Goal: Information Seeking & Learning: Find contact information

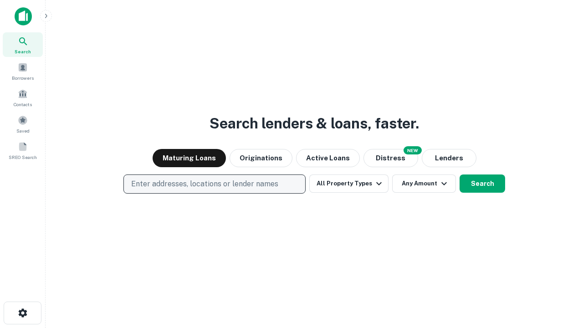
click at [214, 184] on p "Enter addresses, locations or lender names" at bounding box center [204, 184] width 147 height 11
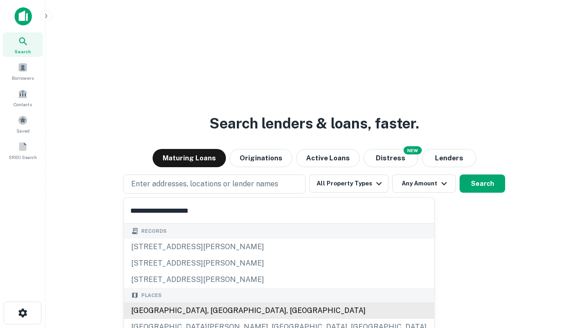
click at [218, 311] on div "Santa Monica, CA, USA" at bounding box center [279, 311] width 310 height 16
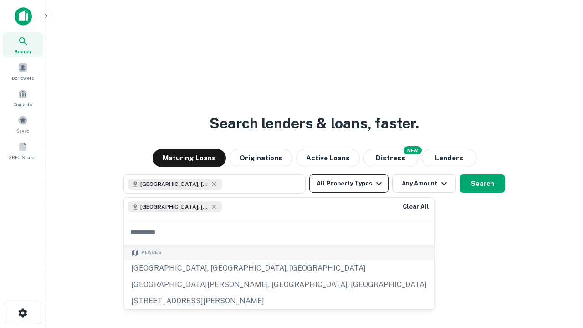
click at [349, 184] on button "All Property Types" at bounding box center [348, 184] width 79 height 18
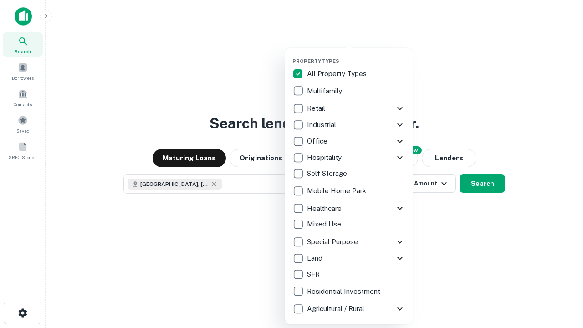
click at [356, 55] on button "button" at bounding box center [357, 55] width 128 height 0
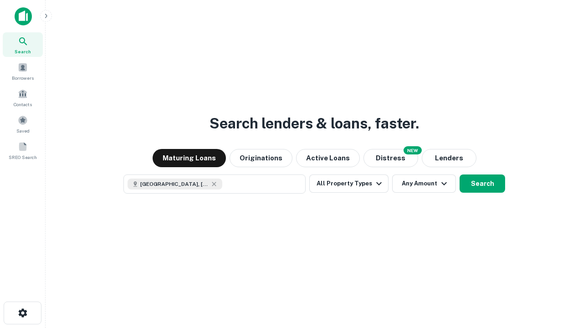
scroll to position [15, 0]
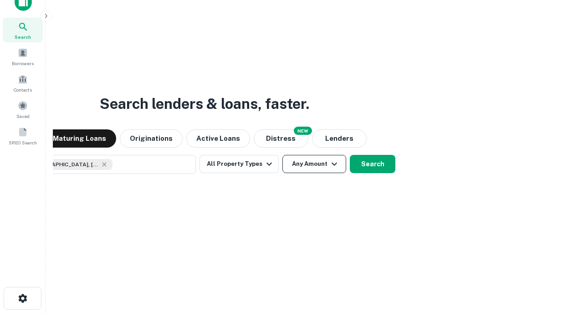
click at [283, 155] on button "Any Amount" at bounding box center [315, 164] width 64 height 18
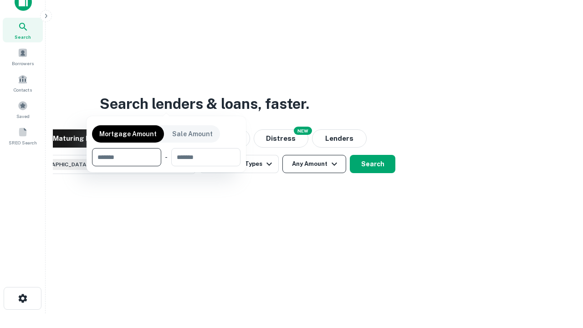
scroll to position [66, 258]
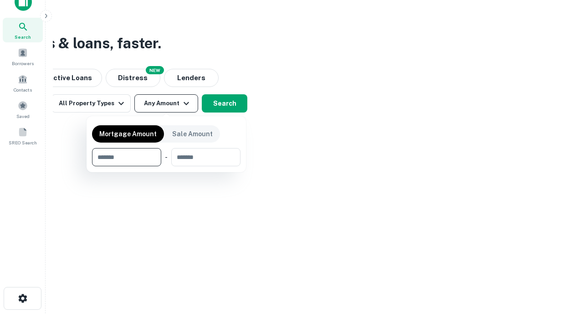
type input "*******"
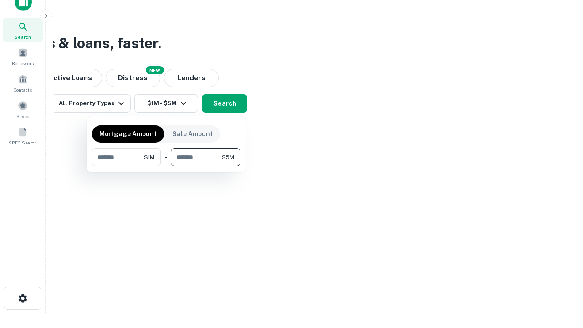
type input "*******"
click at [166, 166] on button "button" at bounding box center [166, 166] width 149 height 0
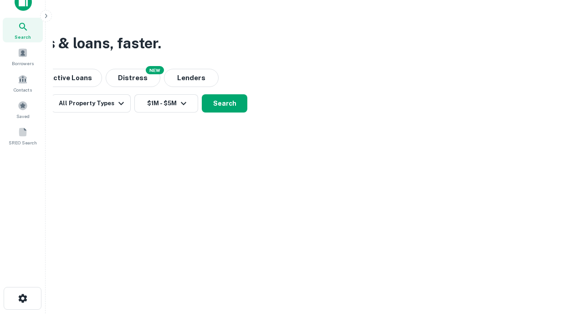
scroll to position [15, 0]
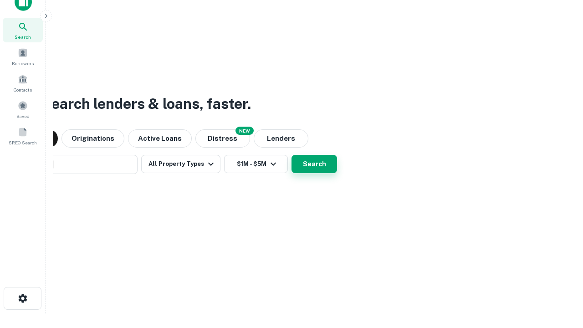
click at [292, 155] on button "Search" at bounding box center [315, 164] width 46 height 18
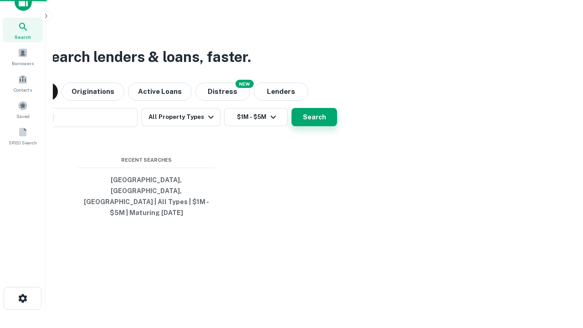
scroll to position [30, 258]
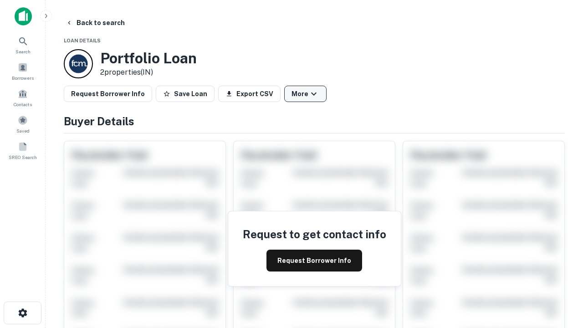
click at [305, 94] on button "More" at bounding box center [305, 94] width 42 height 16
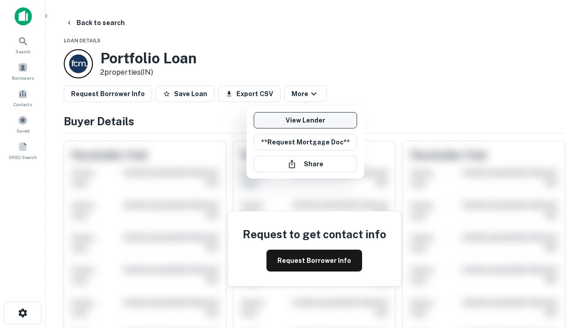
click at [305, 120] on link "View Lender" at bounding box center [305, 120] width 103 height 16
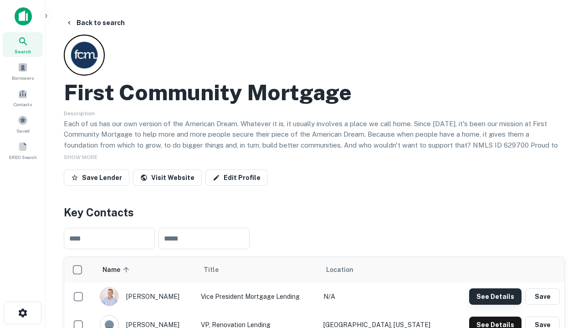
click at [495, 296] on button "See Details" at bounding box center [495, 296] width 52 height 16
click at [22, 313] on icon "button" at bounding box center [22, 313] width 11 height 11
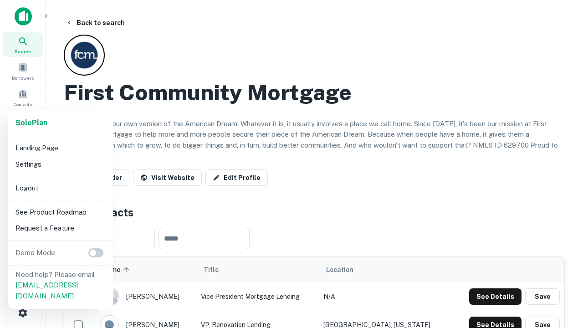
click at [60, 188] on li "Logout" at bounding box center [61, 188] width 98 height 16
